Goal: Transaction & Acquisition: Obtain resource

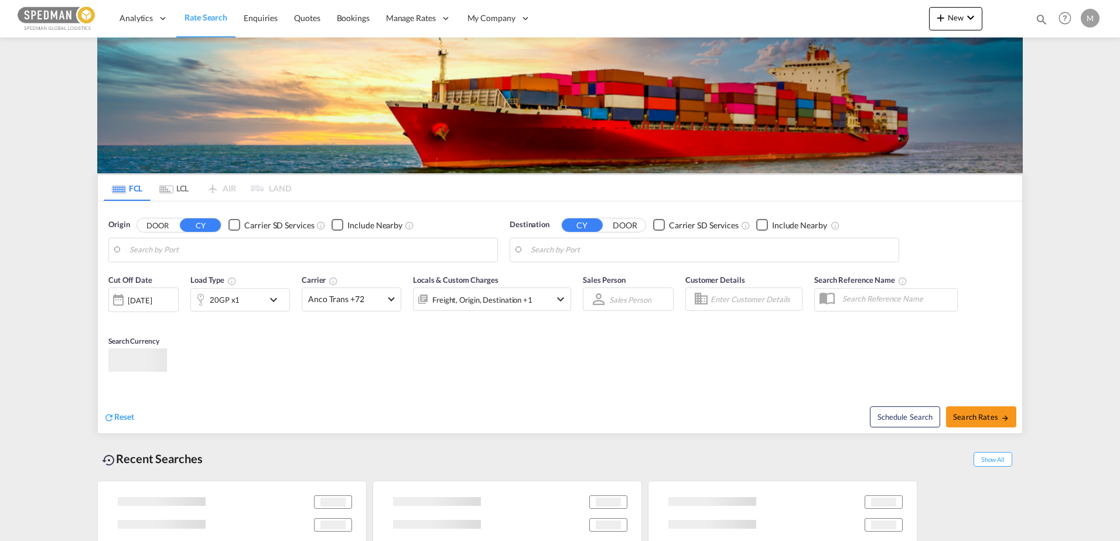
type input "[GEOGRAPHIC_DATA] ([GEOGRAPHIC_DATA]), [GEOGRAPHIC_DATA]"
type input "[GEOGRAPHIC_DATA], PKKHI"
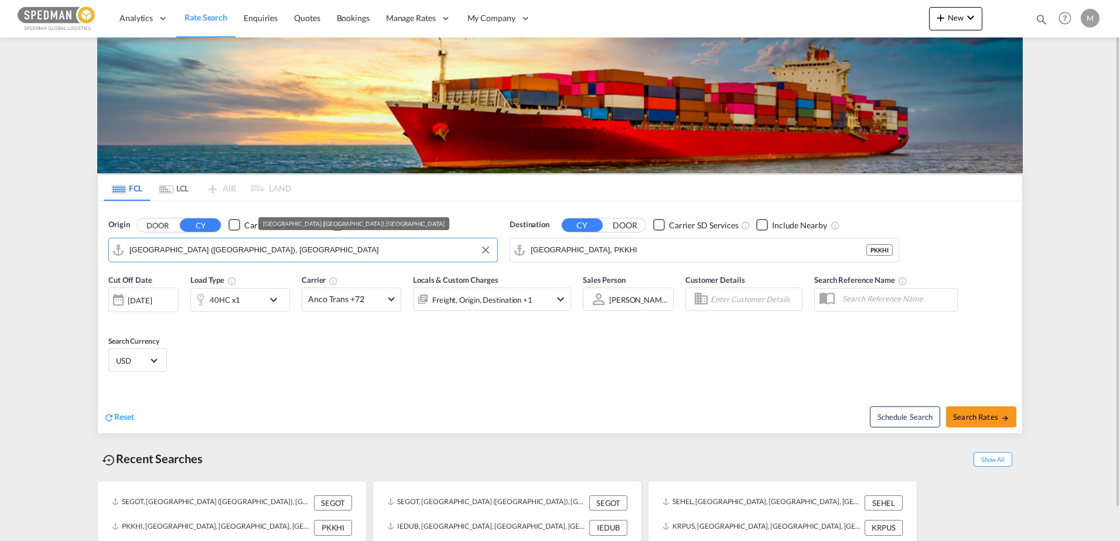
click at [260, 254] on input "[GEOGRAPHIC_DATA] ([GEOGRAPHIC_DATA]), [GEOGRAPHIC_DATA]" at bounding box center [310, 250] width 362 height 18
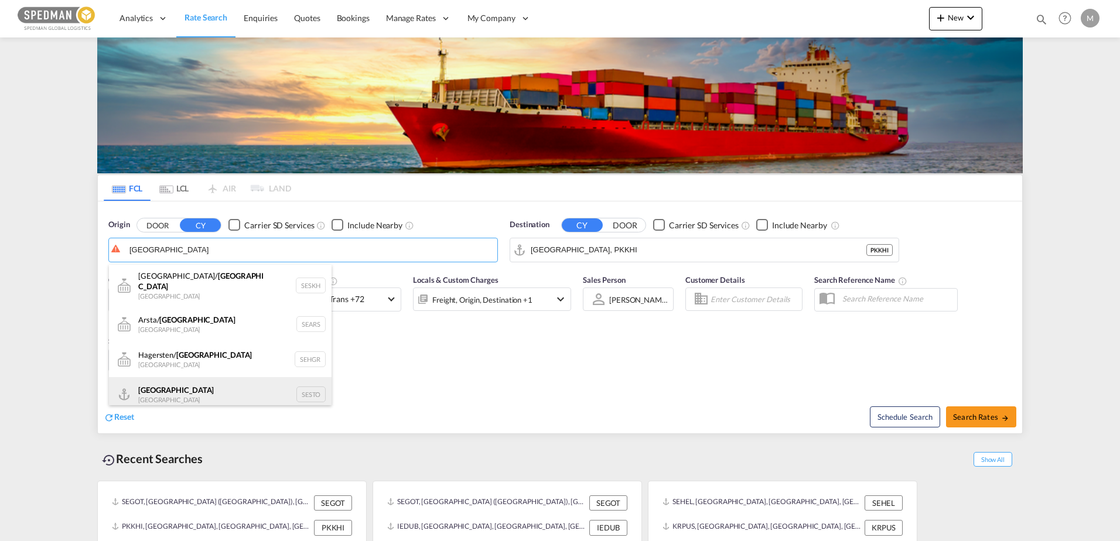
click at [151, 383] on div "Stockholm [GEOGRAPHIC_DATA] SESTO" at bounding box center [220, 394] width 223 height 35
type input "[GEOGRAPHIC_DATA], SESTO"
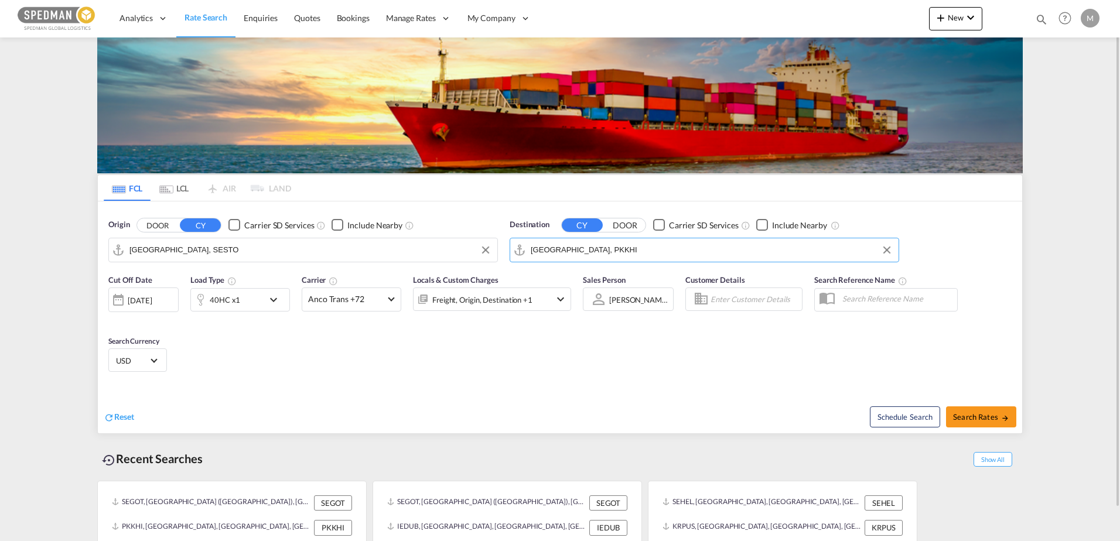
click at [610, 248] on input "[GEOGRAPHIC_DATA], PKKHI" at bounding box center [712, 250] width 362 height 18
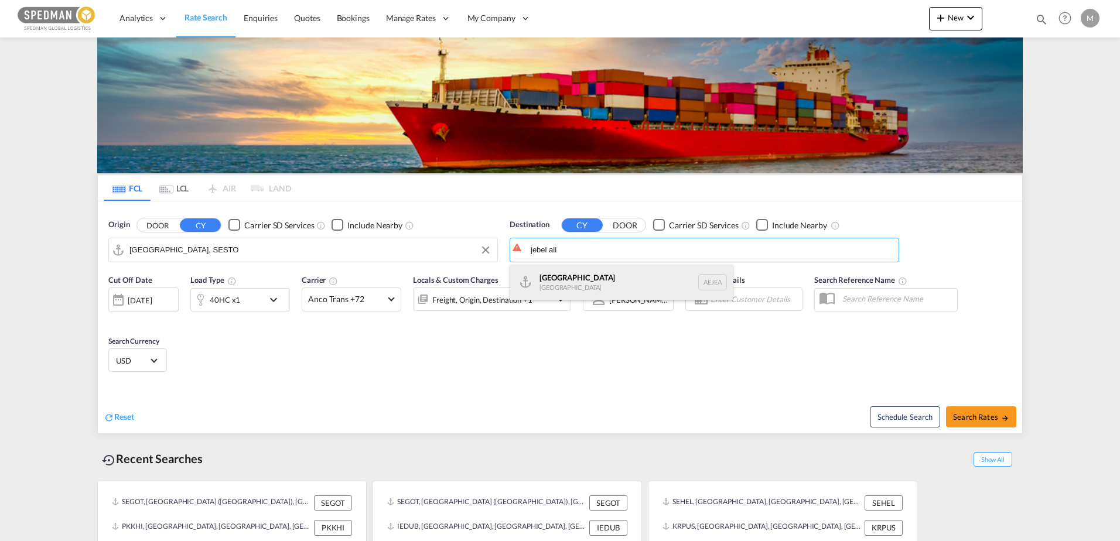
click at [560, 277] on div "[GEOGRAPHIC_DATA] [GEOGRAPHIC_DATA]" at bounding box center [621, 282] width 223 height 35
type input "[GEOGRAPHIC_DATA], [GEOGRAPHIC_DATA]"
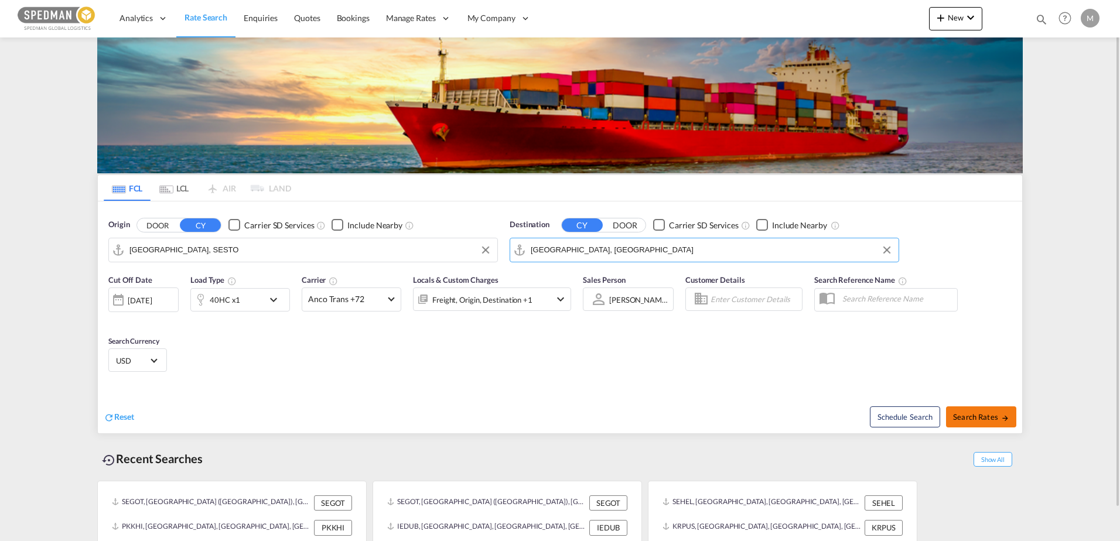
click at [989, 417] on span "Search Rates" at bounding box center [981, 416] width 56 height 9
type input "SESTO to [GEOGRAPHIC_DATA] / [DATE]"
